Goal: Communication & Community: Answer question/provide support

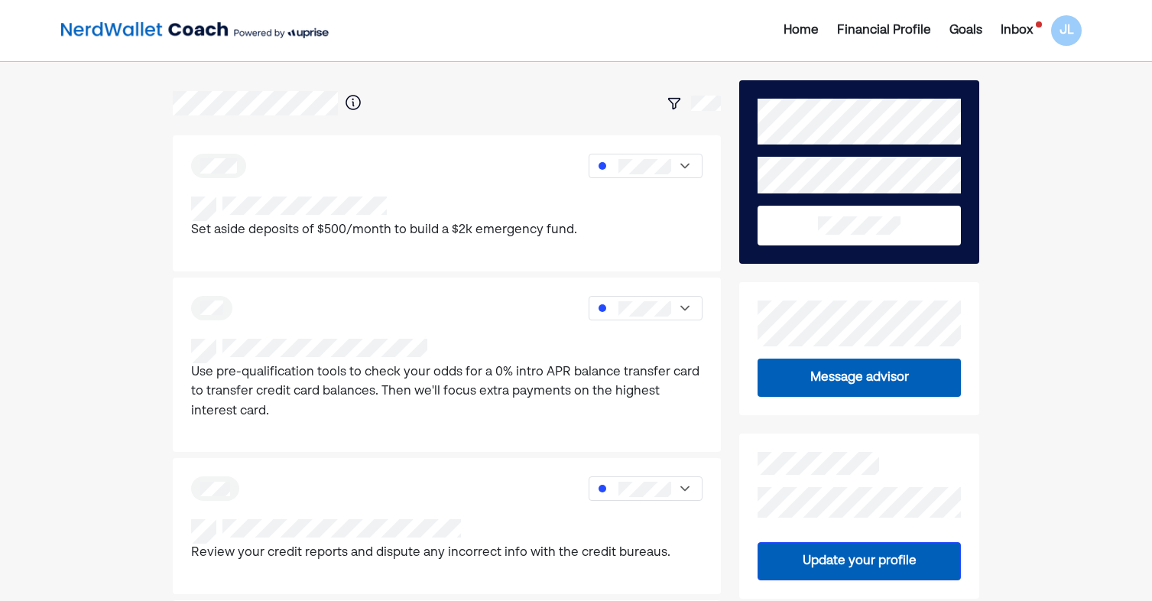
click at [1025, 35] on div "Inbox" at bounding box center [1017, 30] width 32 height 18
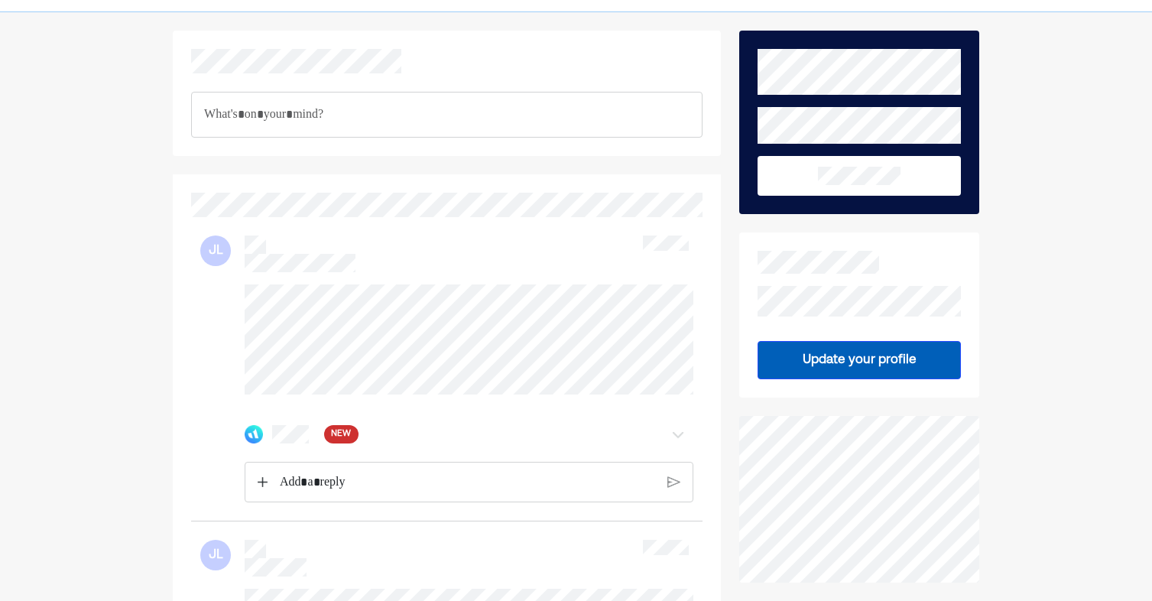
scroll to position [76, 0]
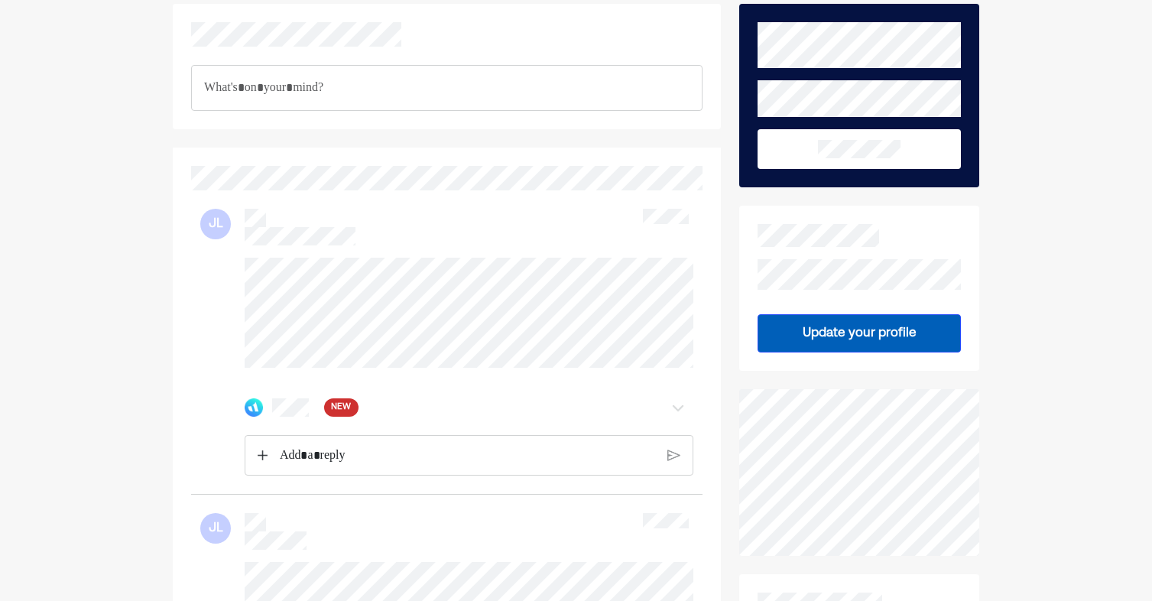
click at [294, 423] on div "NEW" at bounding box center [469, 407] width 449 height 31
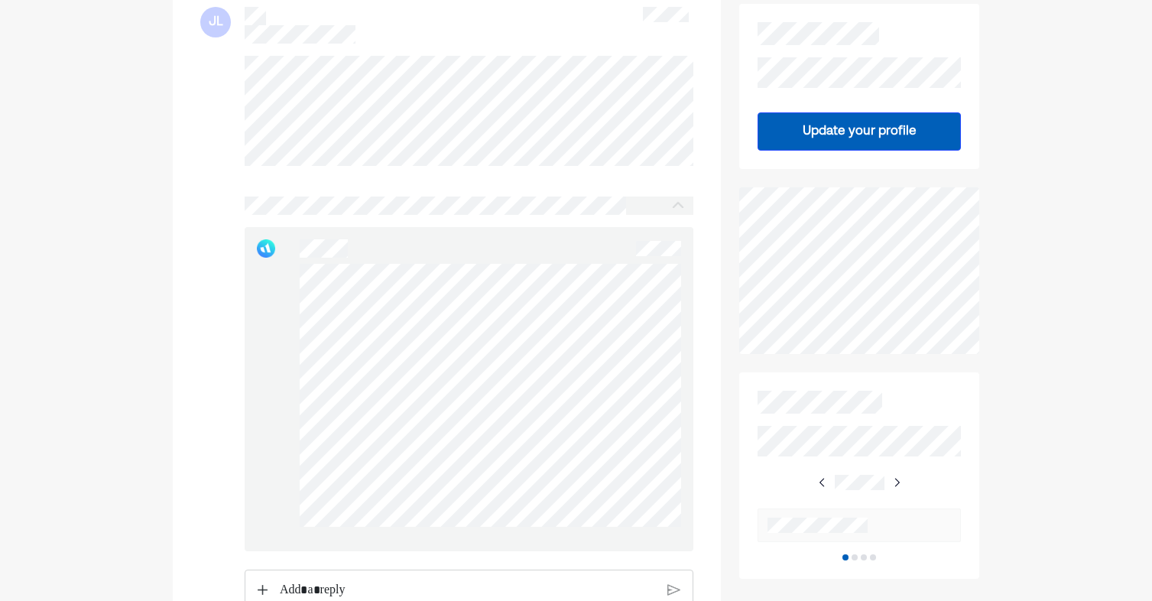
scroll to position [306, 0]
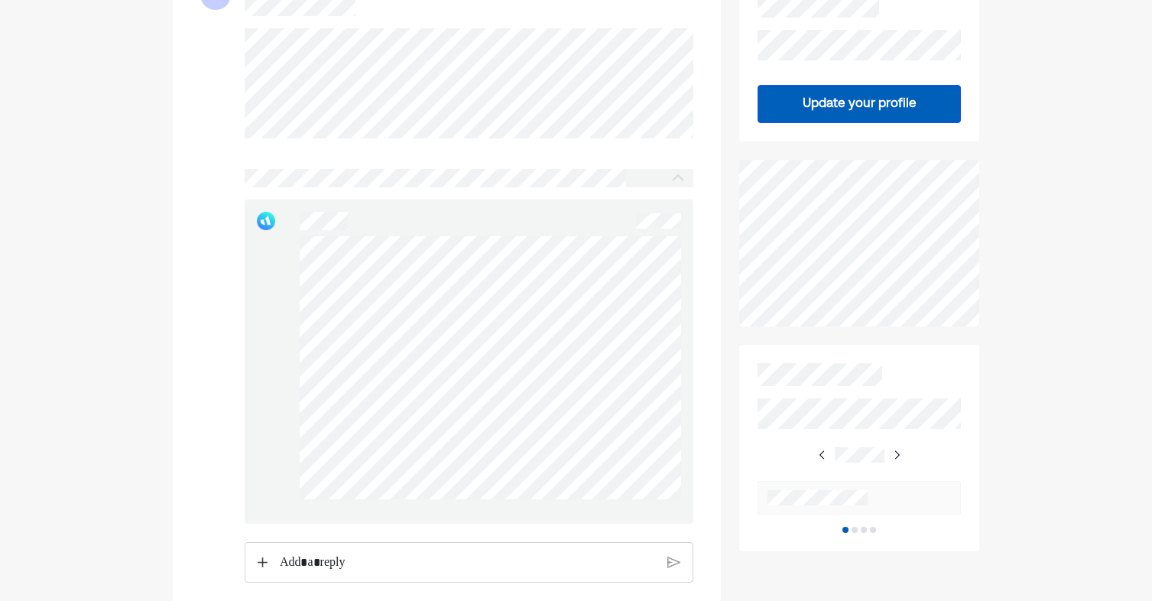
click at [549, 341] on div at bounding box center [469, 362] width 449 height 324
drag, startPoint x: 289, startPoint y: 244, endPoint x: 284, endPoint y: 252, distance: 9.6
click at [284, 252] on div at bounding box center [469, 362] width 449 height 324
drag, startPoint x: 284, startPoint y: 252, endPoint x: 294, endPoint y: 294, distance: 43.0
click at [294, 294] on div at bounding box center [469, 362] width 449 height 324
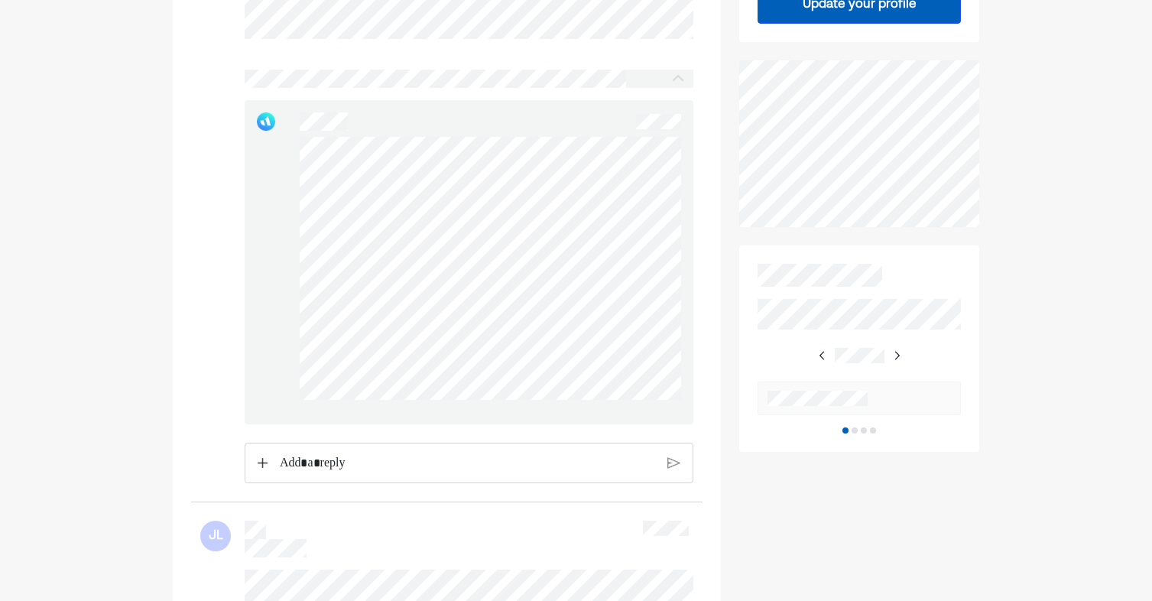
scroll to position [382, 0]
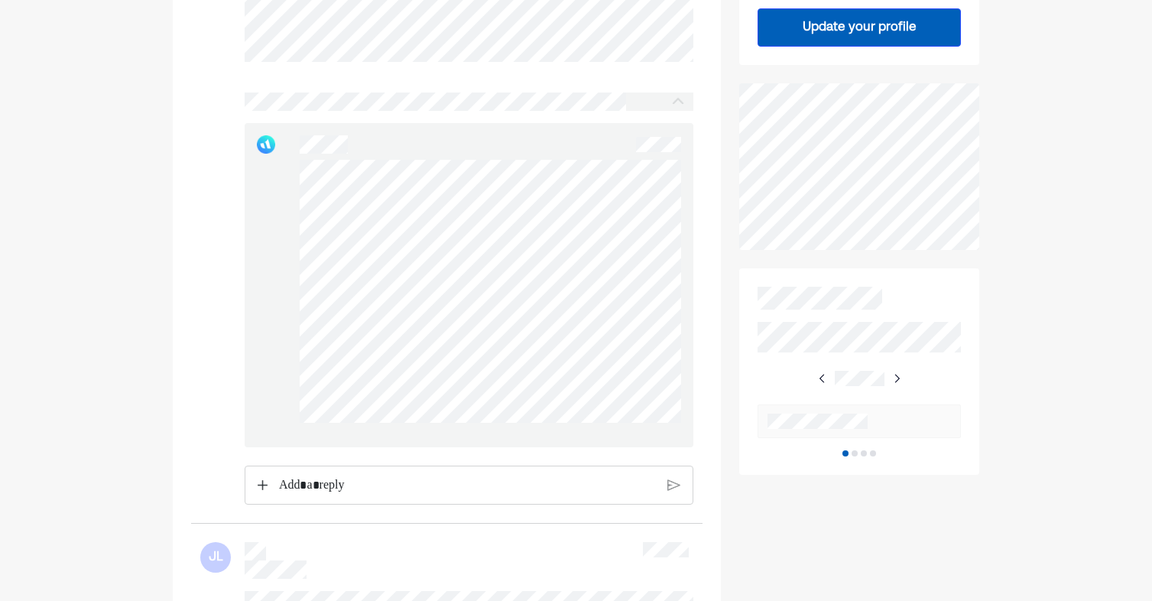
click at [304, 505] on div "Rich Text Editor. Editing area: main" at bounding box center [467, 485] width 392 height 38
click at [304, 495] on p "Rich Text Editor. Editing area: main" at bounding box center [468, 486] width 378 height 20
click at [367, 495] on p "Rich Text Editor. Editing area: main" at bounding box center [468, 486] width 378 height 20
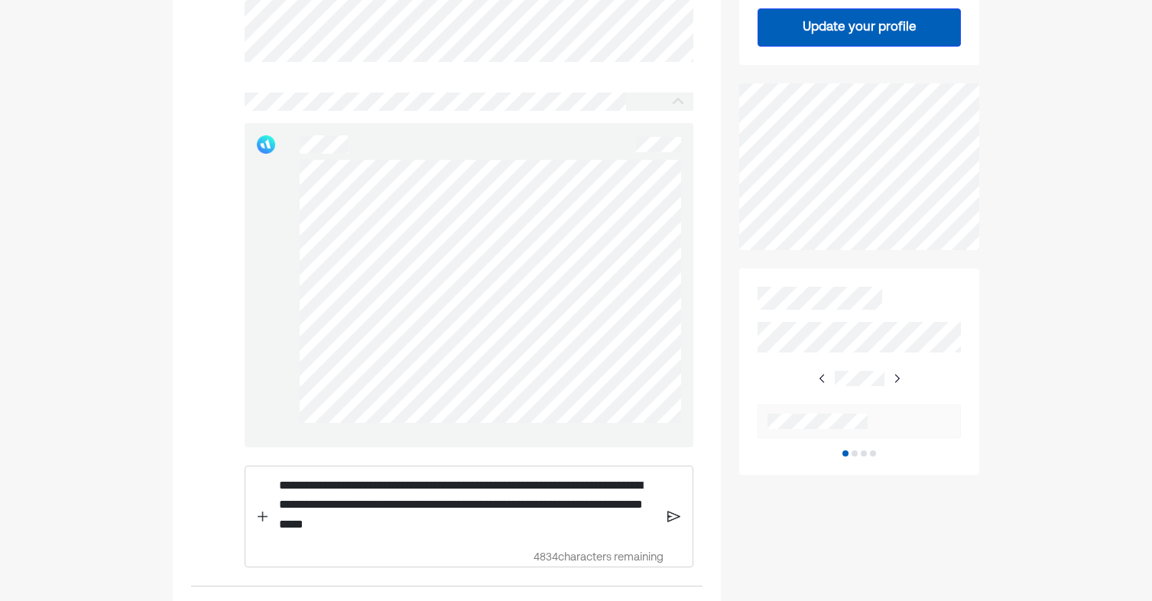
click at [523, 534] on p "**********" at bounding box center [468, 505] width 378 height 59
click at [680, 523] on img at bounding box center [674, 516] width 13 height 14
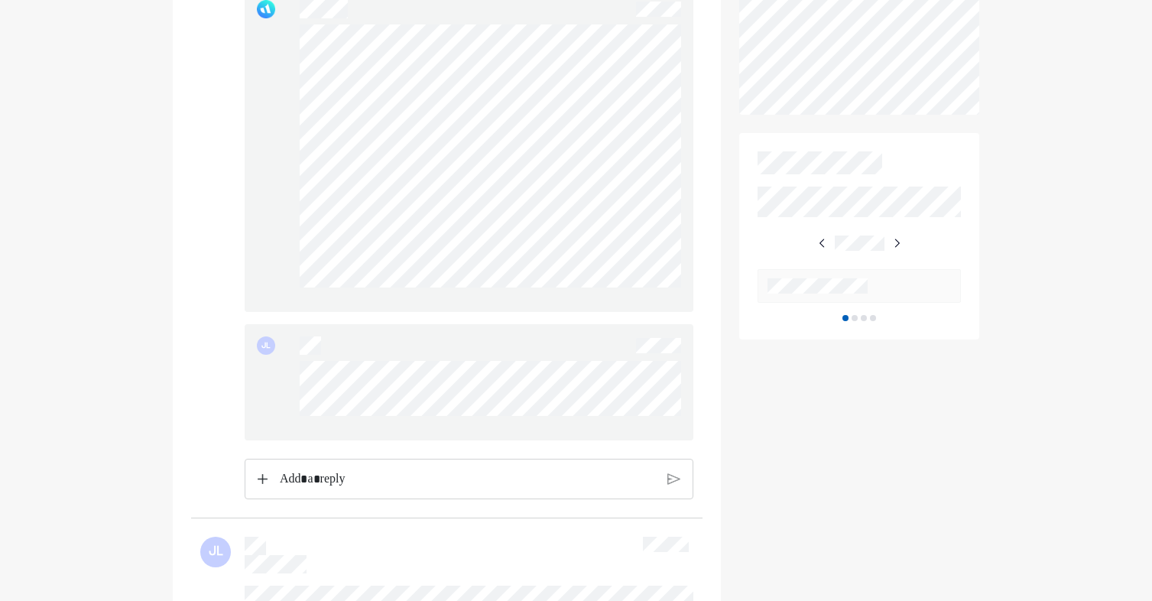
scroll to position [450, 0]
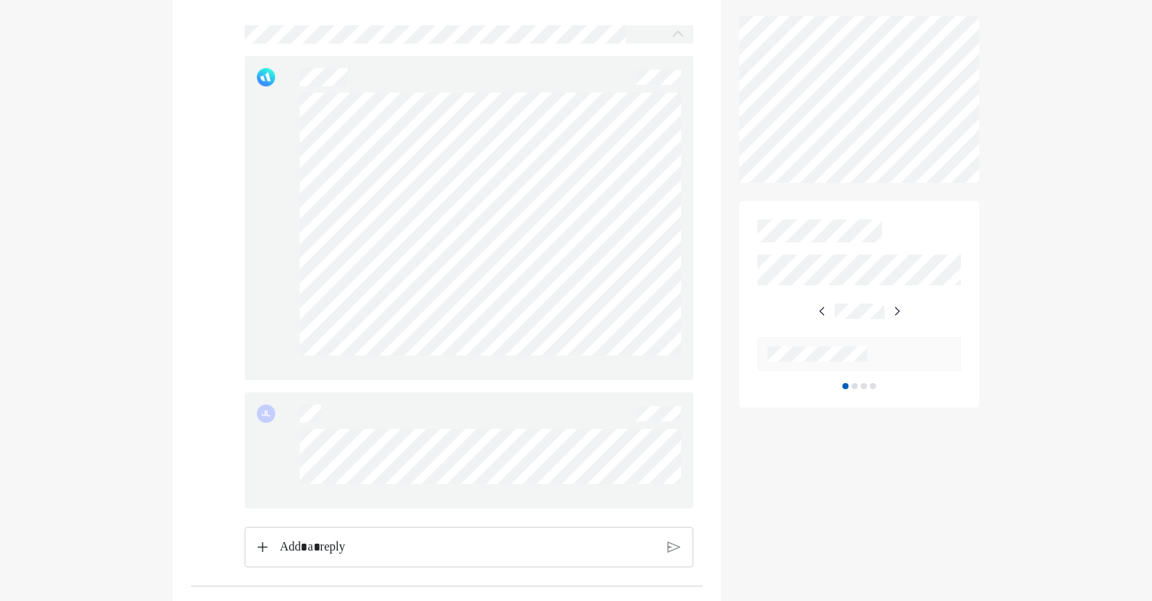
click at [336, 557] on p "Rich Text Editor. Editing area: main" at bounding box center [468, 548] width 376 height 20
drag, startPoint x: 283, startPoint y: 111, endPoint x: 593, endPoint y: 385, distance: 414.4
click at [593, 380] on div at bounding box center [469, 218] width 449 height 324
drag, startPoint x: 593, startPoint y: 385, endPoint x: 530, endPoint y: 383, distance: 63.5
click at [530, 380] on div at bounding box center [469, 218] width 449 height 324
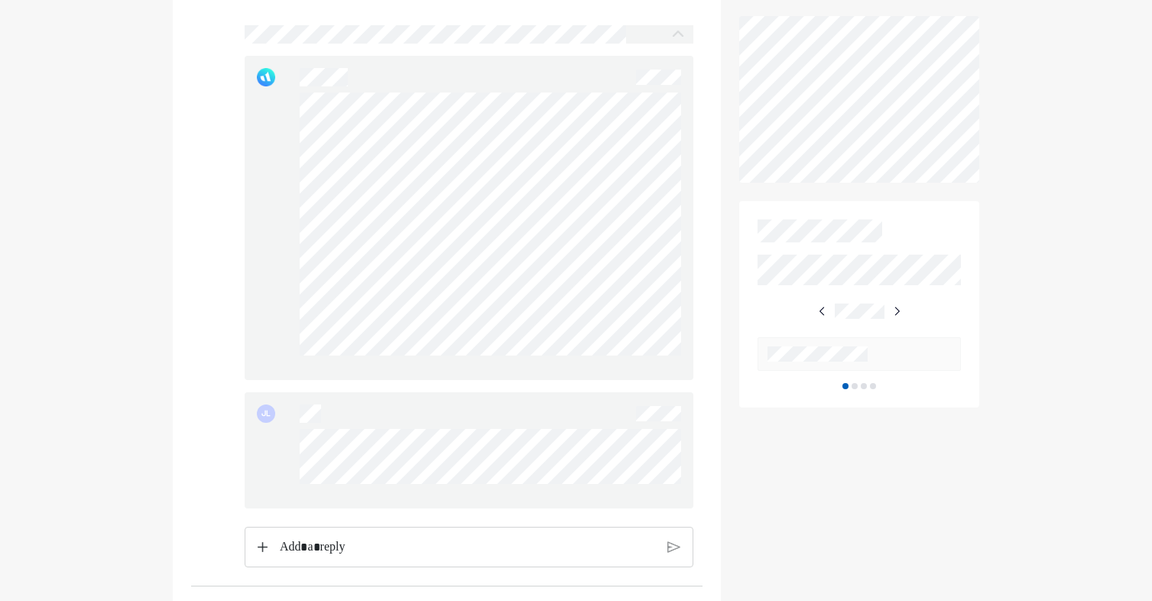
drag, startPoint x: 601, startPoint y: 376, endPoint x: 272, endPoint y: 111, distance: 422.5
click at [272, 111] on div at bounding box center [469, 218] width 449 height 324
drag, startPoint x: 272, startPoint y: 111, endPoint x: 280, endPoint y: 154, distance: 44.2
click at [280, 154] on div at bounding box center [469, 218] width 449 height 324
drag, startPoint x: 295, startPoint y: 110, endPoint x: 605, endPoint y: 369, distance: 403.8
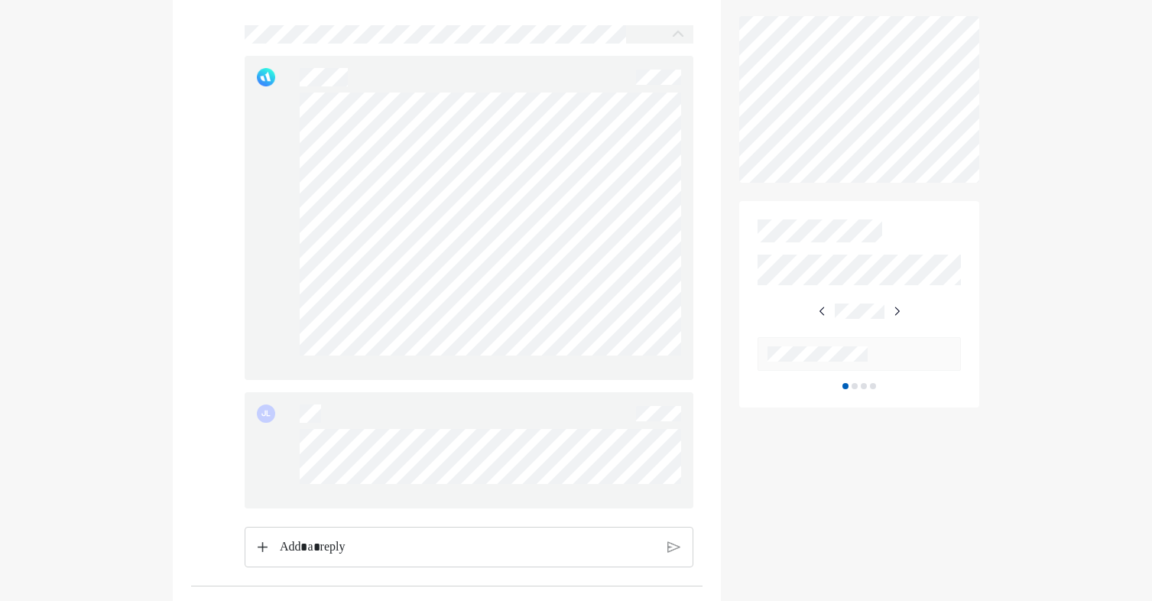
click at [605, 369] on div at bounding box center [469, 218] width 449 height 324
drag, startPoint x: 605, startPoint y: 369, endPoint x: 574, endPoint y: 372, distance: 30.7
click at [574, 368] on div at bounding box center [491, 230] width 382 height 275
click at [289, 128] on div at bounding box center [469, 218] width 449 height 324
drag, startPoint x: 289, startPoint y: 128, endPoint x: 294, endPoint y: 151, distance: 22.6
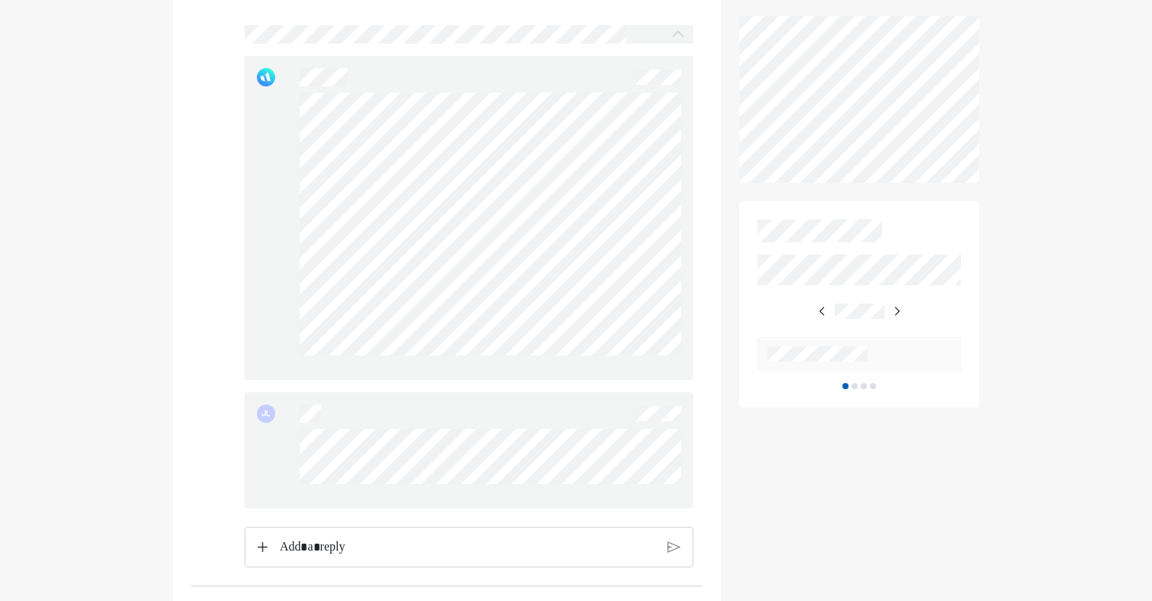
click at [294, 151] on div at bounding box center [469, 218] width 449 height 324
click at [598, 365] on div at bounding box center [469, 218] width 449 height 324
drag, startPoint x: 296, startPoint y: 106, endPoint x: 565, endPoint y: 369, distance: 376.9
click at [565, 368] on div at bounding box center [491, 230] width 382 height 275
click at [281, 120] on div at bounding box center [469, 218] width 449 height 324
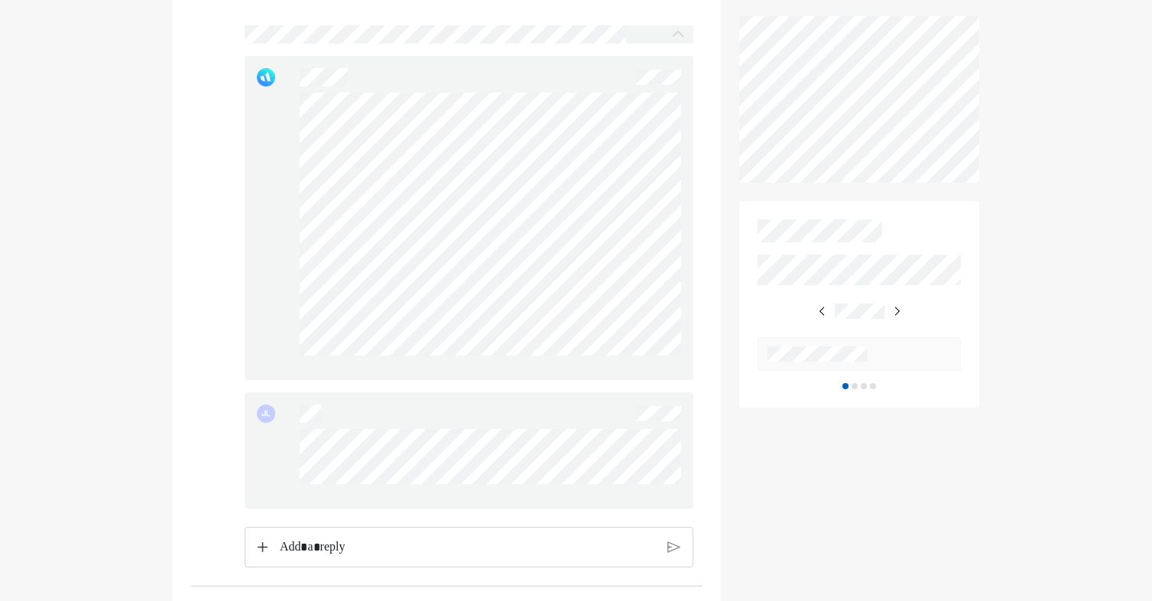
drag, startPoint x: 281, startPoint y: 120, endPoint x: 293, endPoint y: 174, distance: 55.6
click at [293, 174] on div at bounding box center [469, 218] width 449 height 324
drag, startPoint x: 295, startPoint y: 117, endPoint x: 591, endPoint y: 368, distance: 387.9
click at [591, 368] on div at bounding box center [469, 218] width 449 height 324
click at [592, 368] on div at bounding box center [491, 230] width 382 height 275
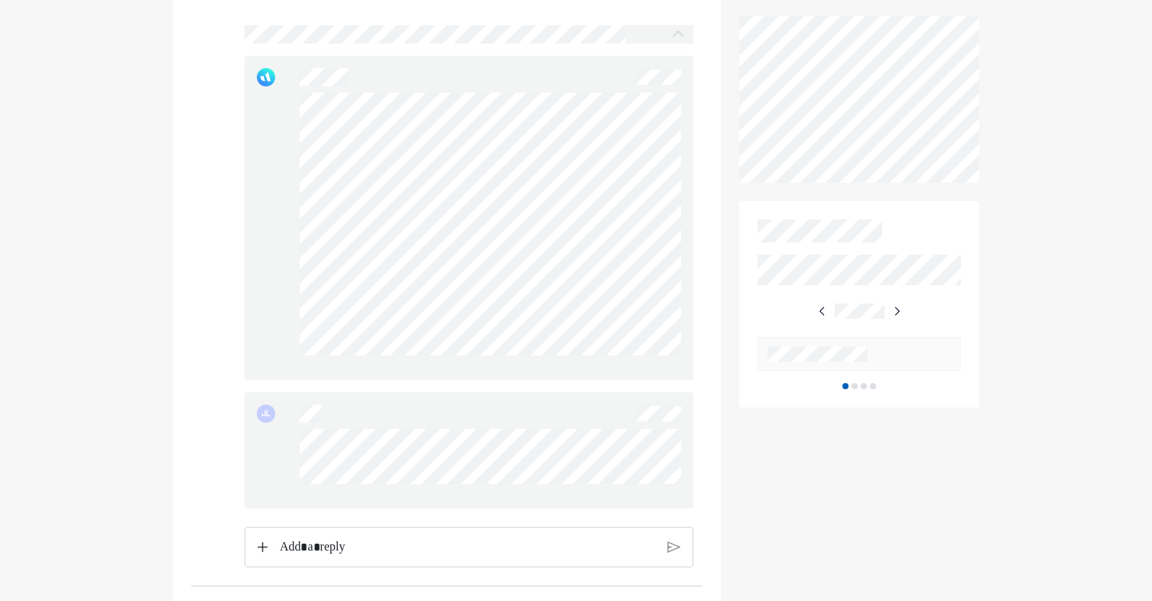
drag, startPoint x: 616, startPoint y: 373, endPoint x: 252, endPoint y: 114, distance: 446.8
click at [252, 114] on div at bounding box center [469, 218] width 449 height 324
drag, startPoint x: 252, startPoint y: 114, endPoint x: 296, endPoint y: 188, distance: 86.0
click at [296, 188] on div at bounding box center [469, 218] width 449 height 324
click at [458, 549] on p "Rich Text Editor. Editing area: main" at bounding box center [468, 548] width 376 height 20
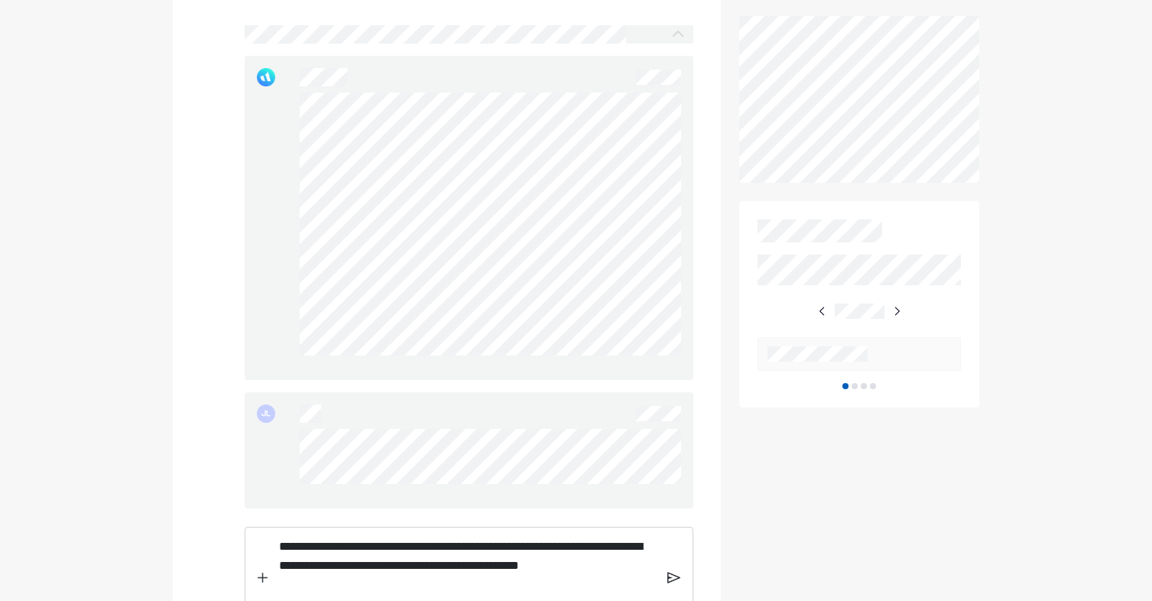
scroll to position [467, 0]
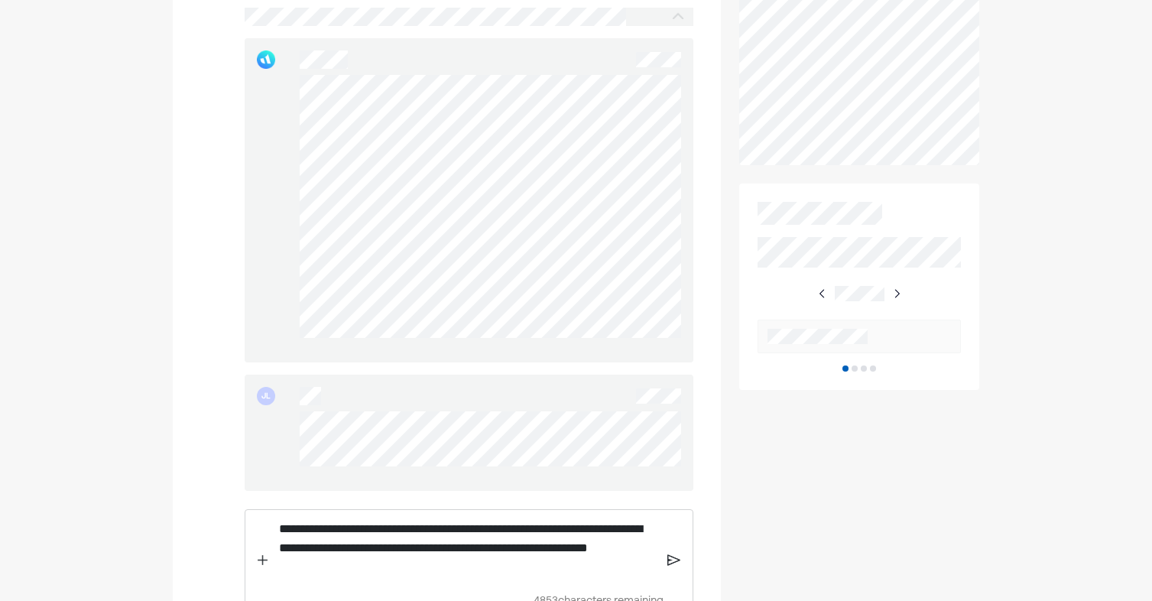
click at [314, 555] on p "**********" at bounding box center [468, 548] width 378 height 59
click at [557, 578] on p "**********" at bounding box center [468, 548] width 378 height 59
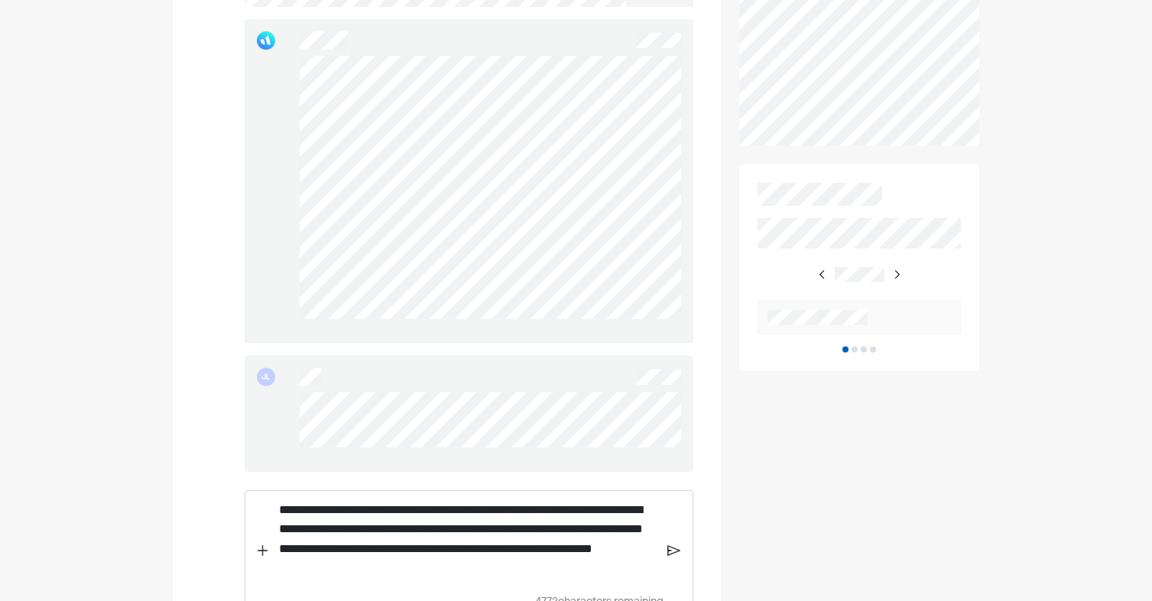
scroll to position [520, 0]
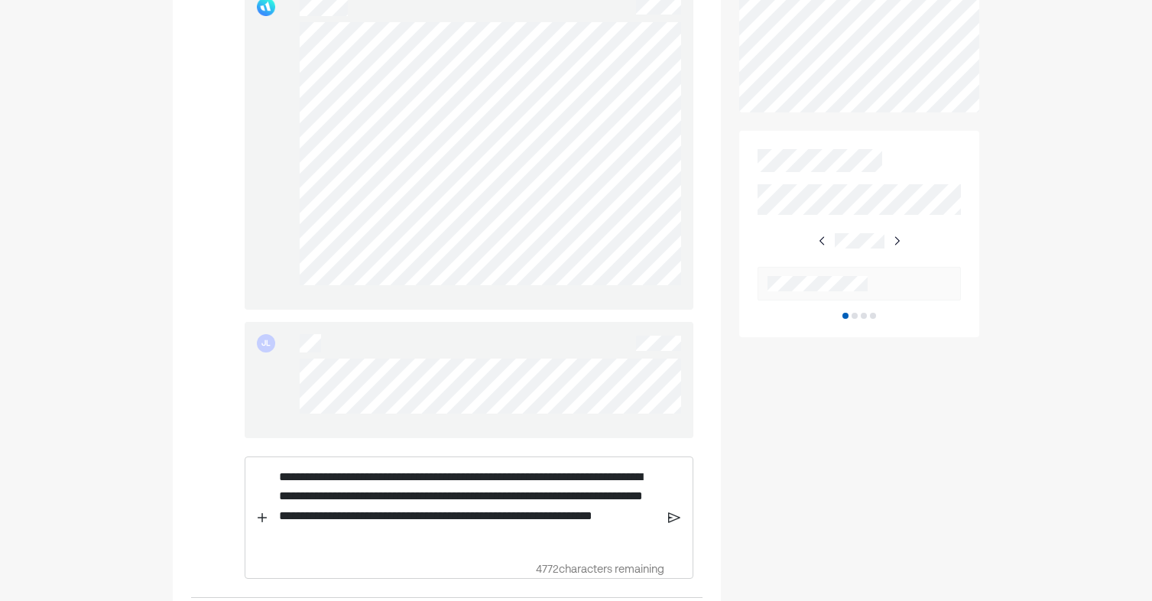
click at [677, 525] on img at bounding box center [674, 518] width 12 height 14
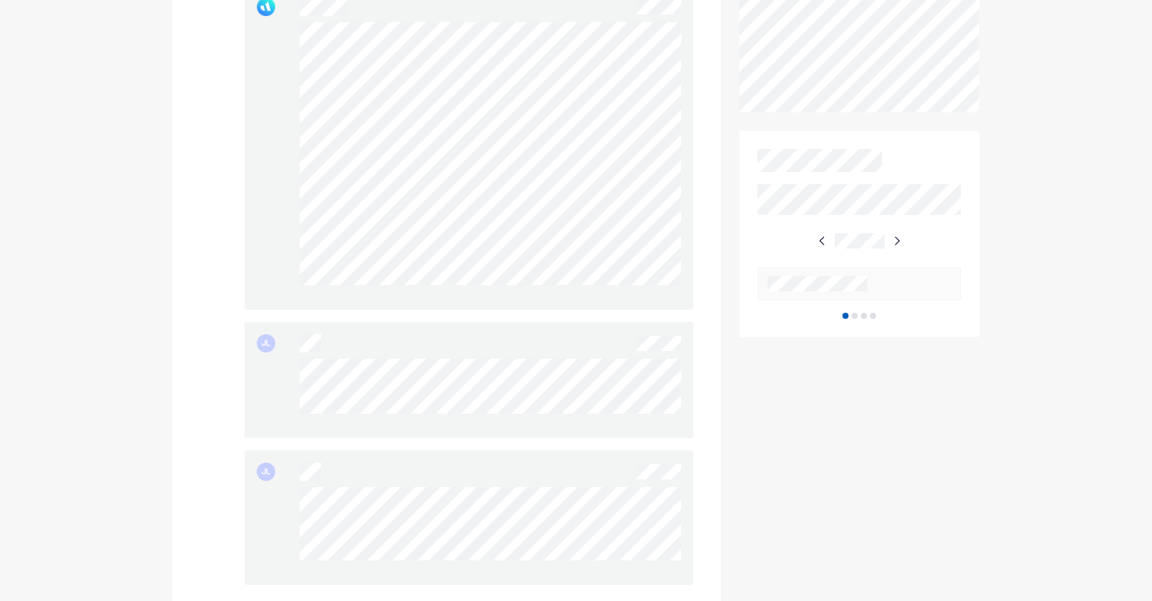
click at [275, 499] on div "JL" at bounding box center [469, 517] width 449 height 135
click at [577, 564] on div "JL" at bounding box center [469, 517] width 449 height 135
drag, startPoint x: 292, startPoint y: 512, endPoint x: 270, endPoint y: 502, distance: 24.6
click at [270, 502] on div "JL" at bounding box center [469, 517] width 449 height 135
drag, startPoint x: 294, startPoint y: 501, endPoint x: 547, endPoint y: 580, distance: 264.3
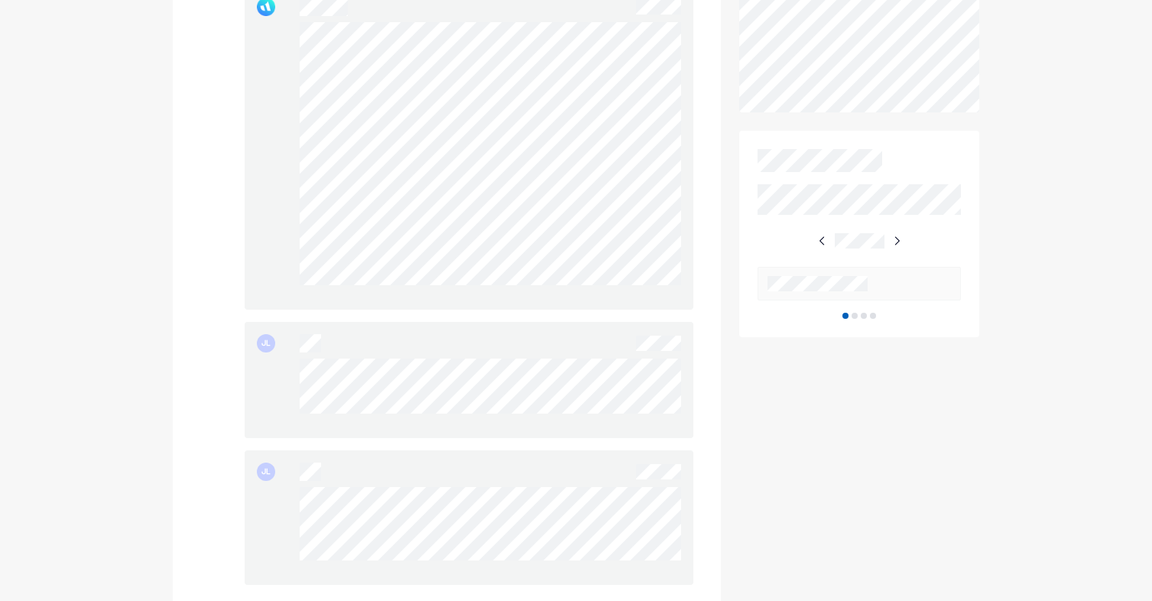
click at [547, 580] on div "JL" at bounding box center [469, 517] width 449 height 135
click at [273, 501] on div "JL" at bounding box center [469, 517] width 449 height 135
click at [276, 505] on div "JL" at bounding box center [469, 517] width 449 height 135
click at [567, 560] on div "JL" at bounding box center [469, 517] width 449 height 135
click at [281, 503] on div "JL" at bounding box center [469, 517] width 449 height 135
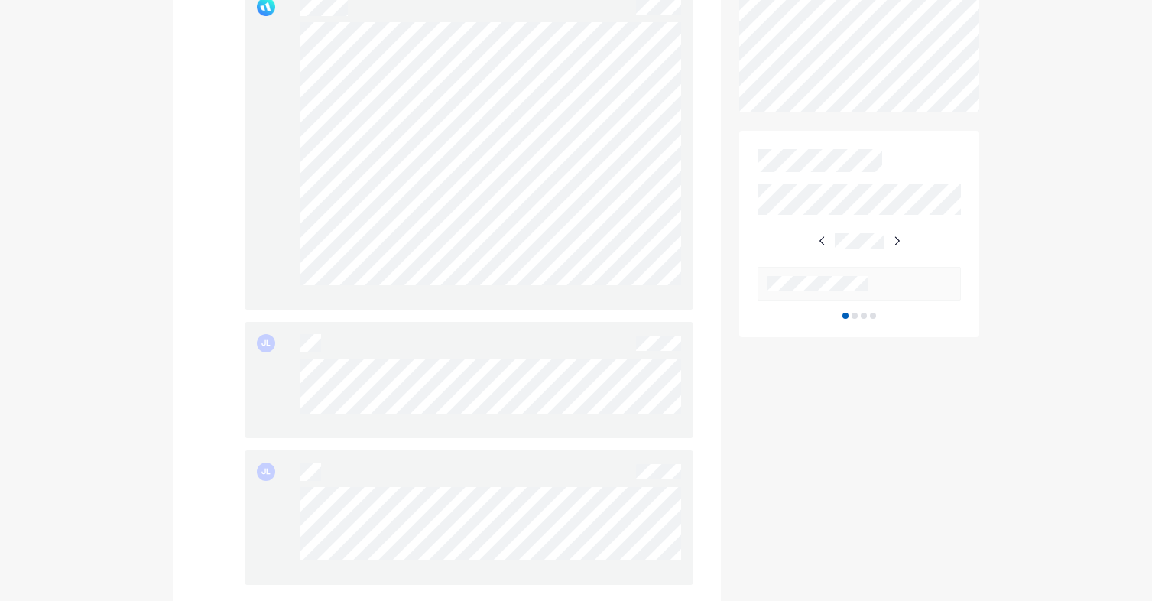
drag, startPoint x: 281, startPoint y: 503, endPoint x: 296, endPoint y: 515, distance: 19.0
click at [296, 515] on div "JL" at bounding box center [469, 517] width 449 height 135
click at [295, 501] on div "JL" at bounding box center [469, 517] width 449 height 135
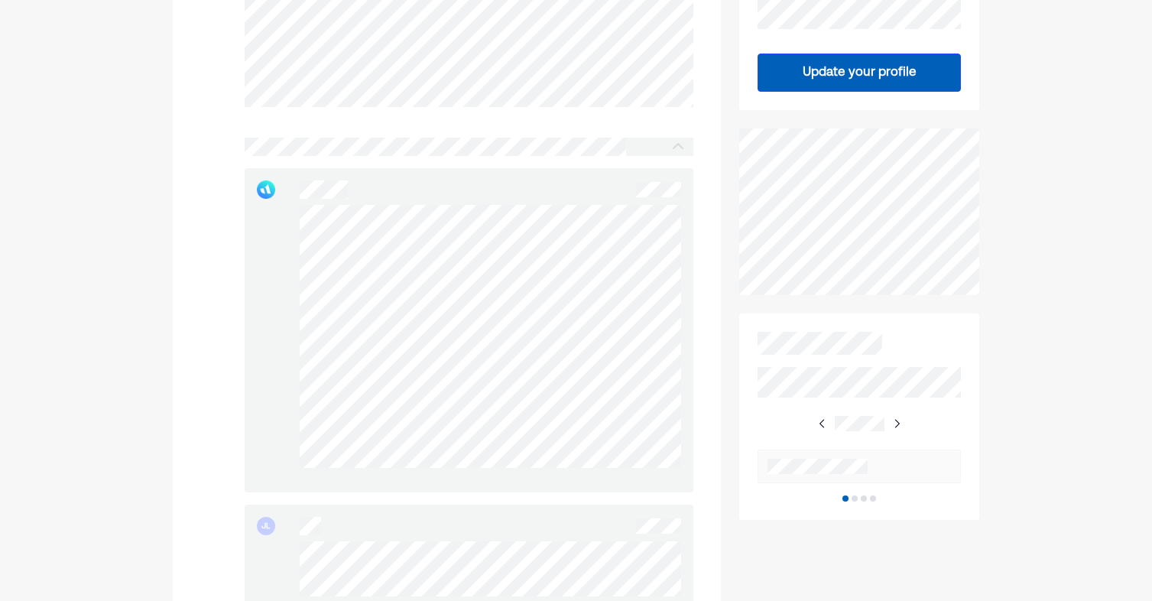
scroll to position [214, 0]
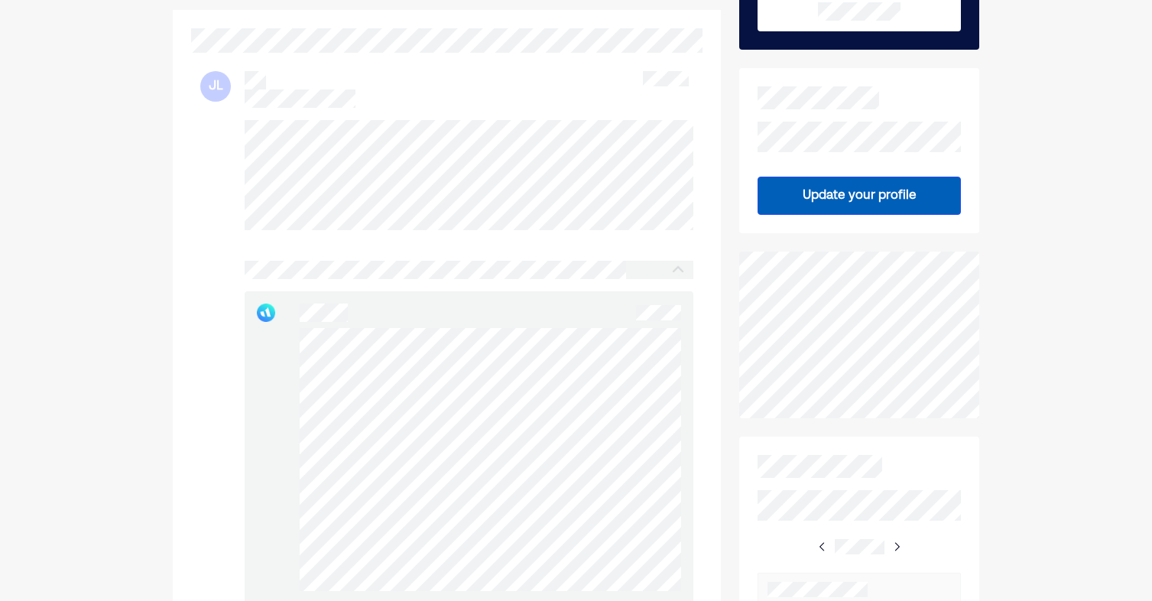
click at [192, 146] on div "JL JL JL" at bounding box center [447, 511] width 512 height 916
drag, startPoint x: 192, startPoint y: 146, endPoint x: 237, endPoint y: 178, distance: 55.4
click at [237, 178] on div "JL JL" at bounding box center [446, 535] width 493 height 830
click at [476, 225] on div "JL JL JL" at bounding box center [447, 511] width 512 height 916
drag, startPoint x: 223, startPoint y: 115, endPoint x: 207, endPoint y: 125, distance: 18.2
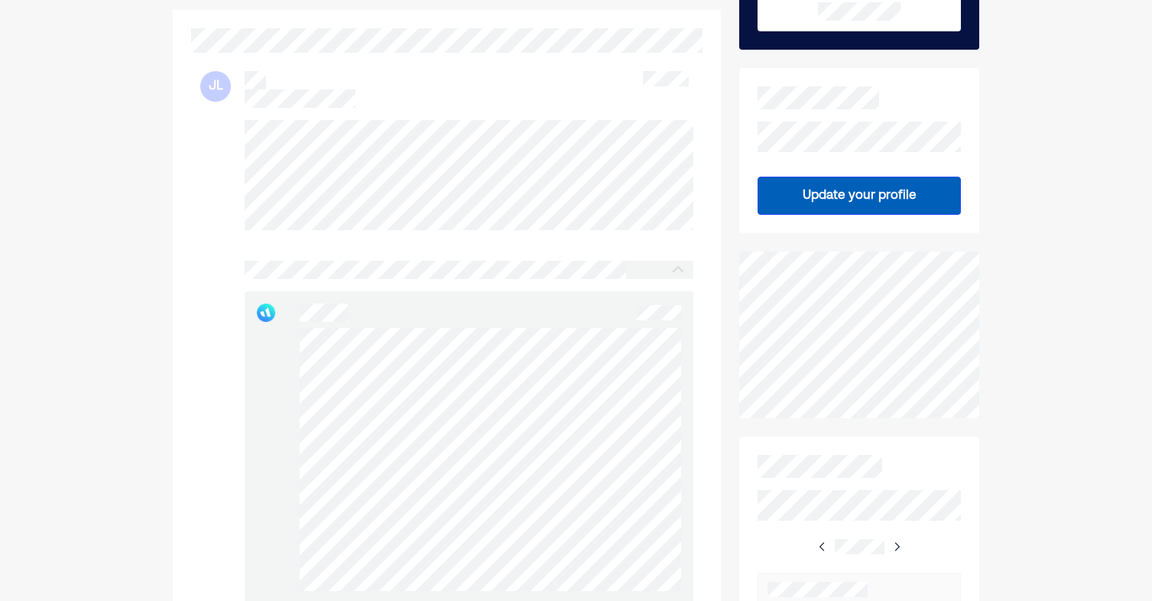
click at [207, 125] on div "JL JL" at bounding box center [446, 535] width 493 height 830
drag, startPoint x: 207, startPoint y: 125, endPoint x: 213, endPoint y: 140, distance: 15.8
click at [213, 140] on div "JL JL" at bounding box center [446, 535] width 493 height 830
click at [516, 221] on div "JL JL" at bounding box center [446, 535] width 493 height 830
click at [456, 230] on div at bounding box center [469, 175] width 449 height 110
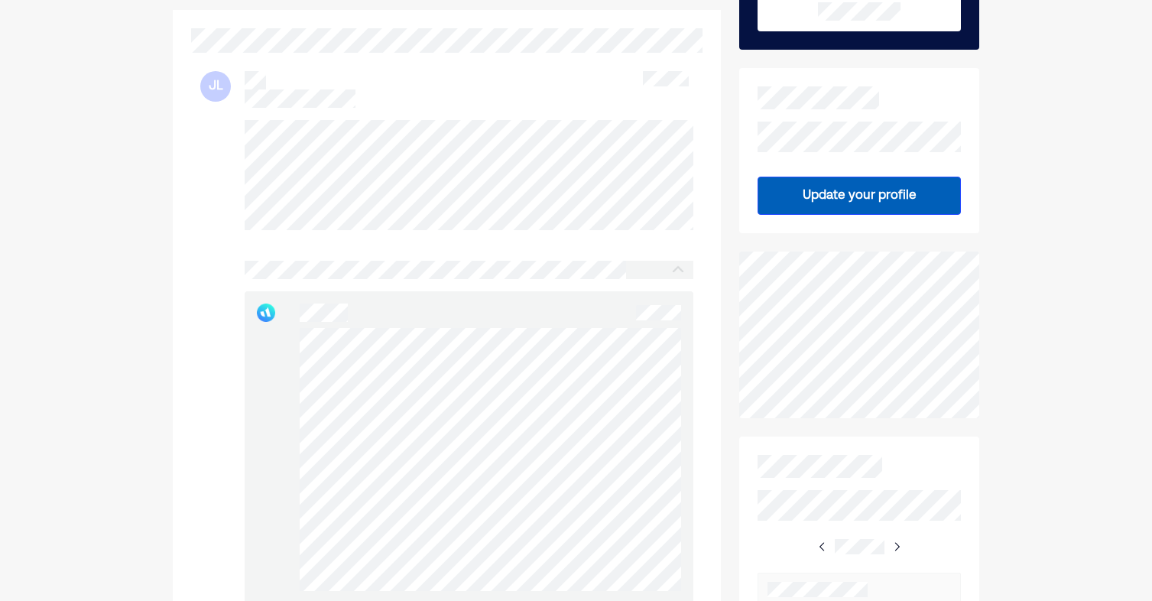
click at [232, 123] on div "JL JL" at bounding box center [446, 535] width 493 height 830
drag, startPoint x: 232, startPoint y: 123, endPoint x: 232, endPoint y: 150, distance: 26.8
click at [232, 150] on div "JL JL" at bounding box center [446, 535] width 493 height 830
click at [483, 216] on div "JL JL JL" at bounding box center [447, 511] width 512 height 916
drag, startPoint x: 222, startPoint y: 107, endPoint x: 191, endPoint y: 121, distance: 33.5
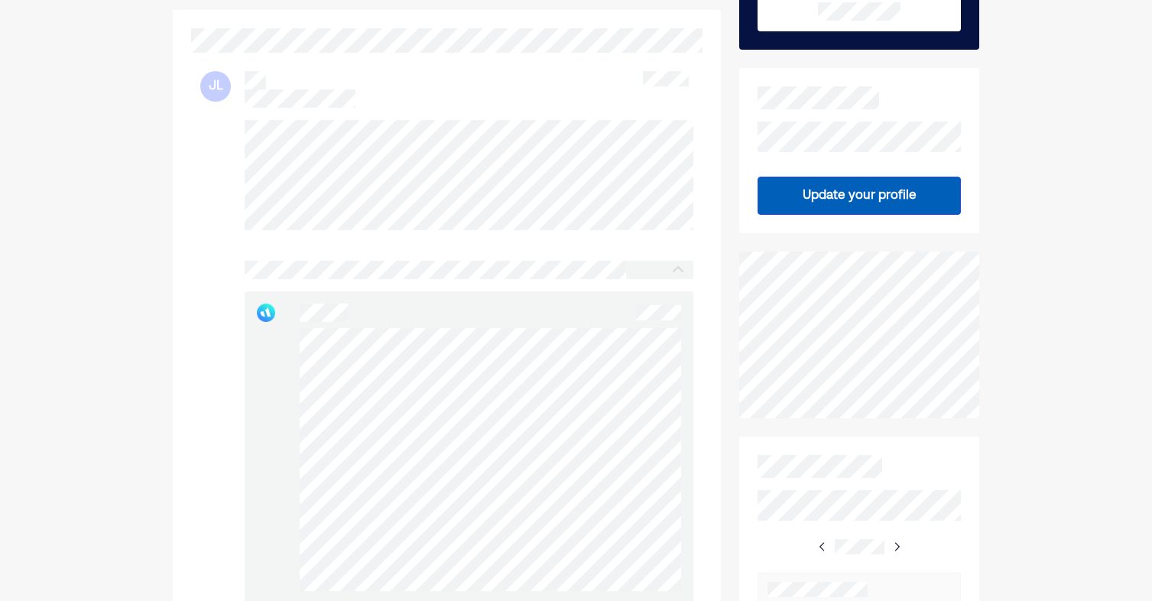
click at [191, 121] on div "JL JL JL" at bounding box center [447, 511] width 512 height 916
drag, startPoint x: 191, startPoint y: 121, endPoint x: 203, endPoint y: 152, distance: 33.4
click at [203, 151] on div "JL JL" at bounding box center [446, 535] width 493 height 830
click at [216, 199] on div "JL JL" at bounding box center [446, 535] width 493 height 830
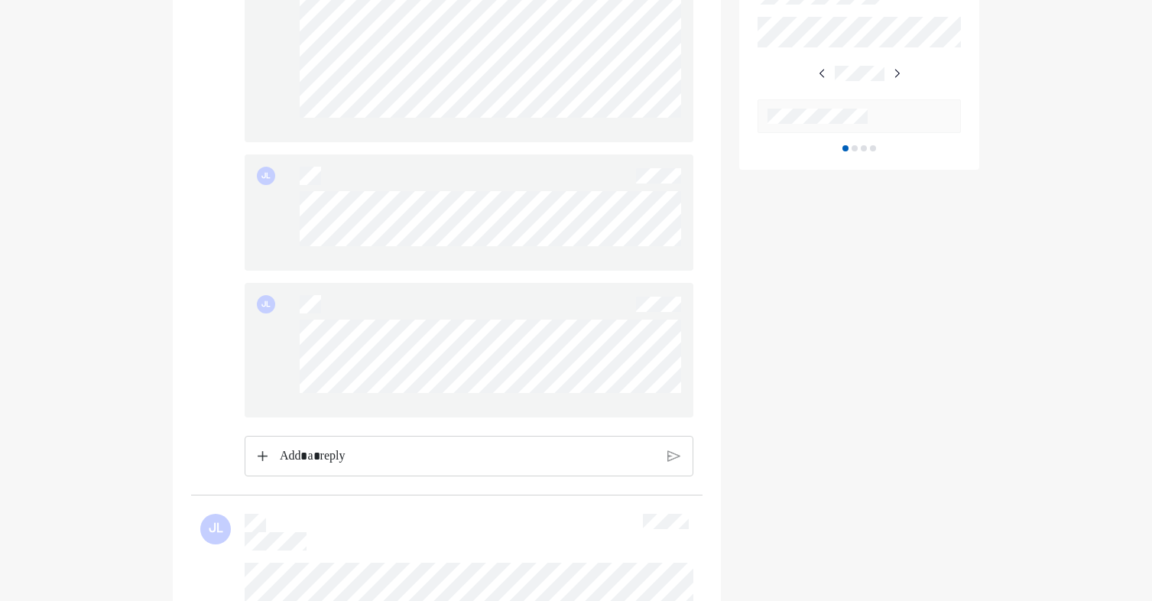
scroll to position [673, 0]
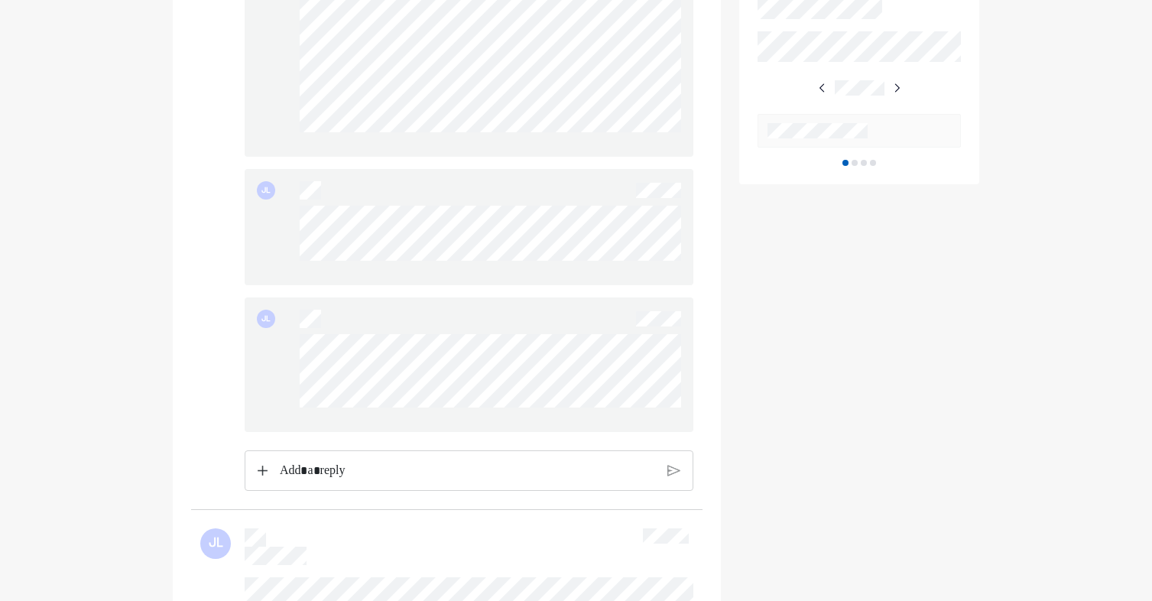
drag, startPoint x: 466, startPoint y: 290, endPoint x: 289, endPoint y: 232, distance: 185.9
click at [289, 232] on div "JL" at bounding box center [469, 227] width 449 height 116
drag, startPoint x: 302, startPoint y: 213, endPoint x: 530, endPoint y: 273, distance: 235.5
click at [530, 273] on div "JL" at bounding box center [469, 227] width 449 height 116
drag, startPoint x: 530, startPoint y: 273, endPoint x: 532, endPoint y: 299, distance: 26.1
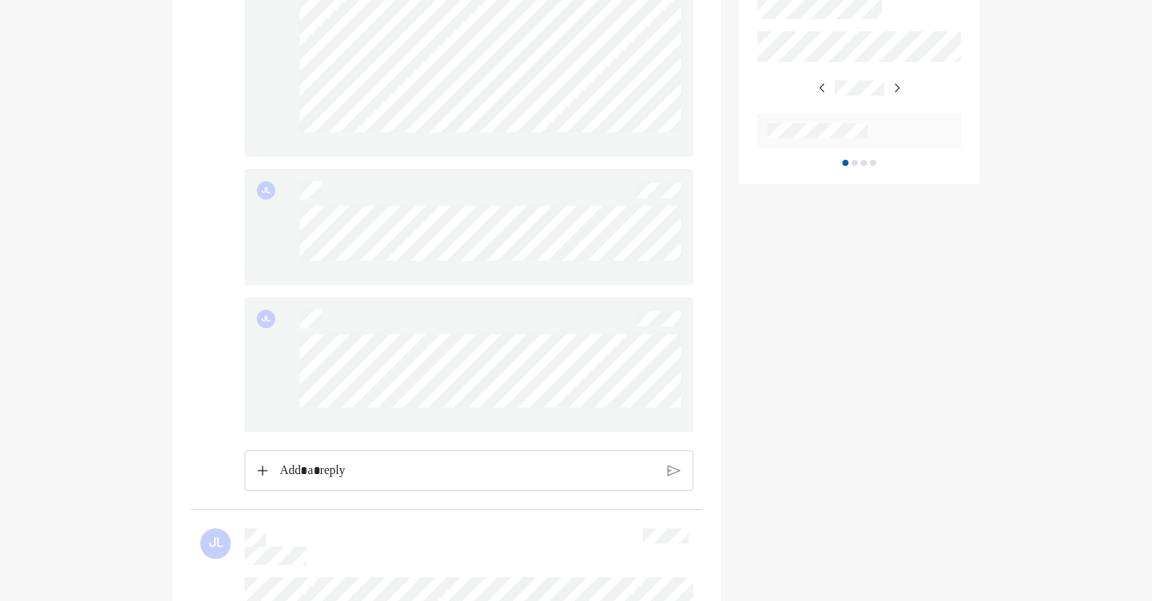
click at [532, 299] on div "JL JL" at bounding box center [469, 132] width 449 height 599
drag, startPoint x: 591, startPoint y: 427, endPoint x: 272, endPoint y: 351, distance: 327.7
click at [272, 351] on div "JL" at bounding box center [469, 364] width 449 height 135
drag, startPoint x: 272, startPoint y: 351, endPoint x: 284, endPoint y: 372, distance: 23.6
click at [284, 372] on div "JL" at bounding box center [469, 364] width 449 height 135
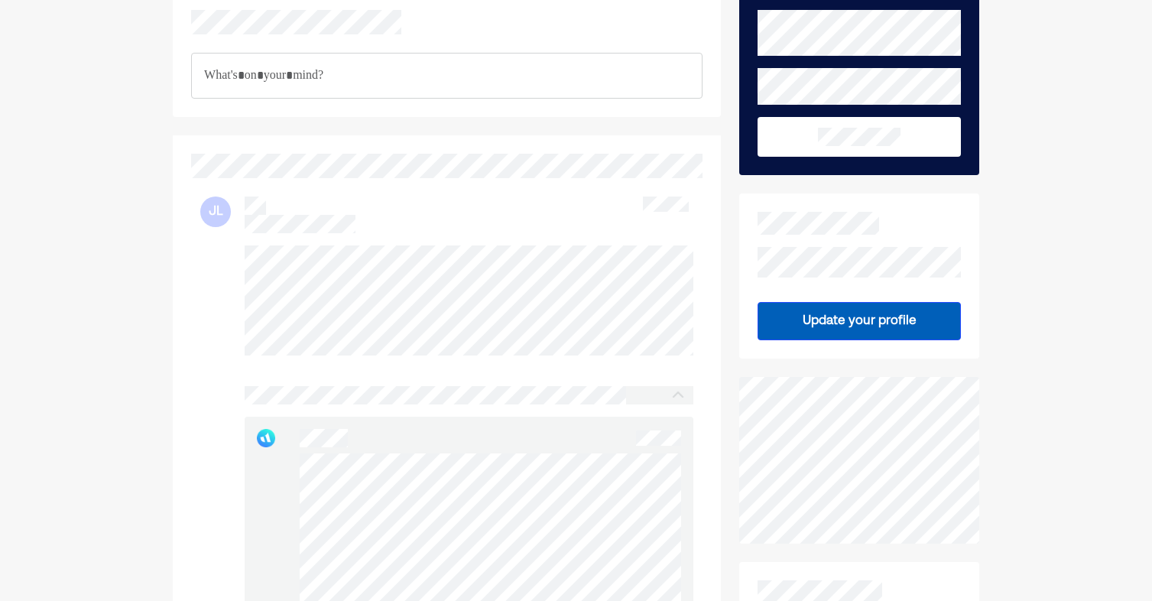
scroll to position [61, 0]
